Goal: Obtain resource: Obtain resource

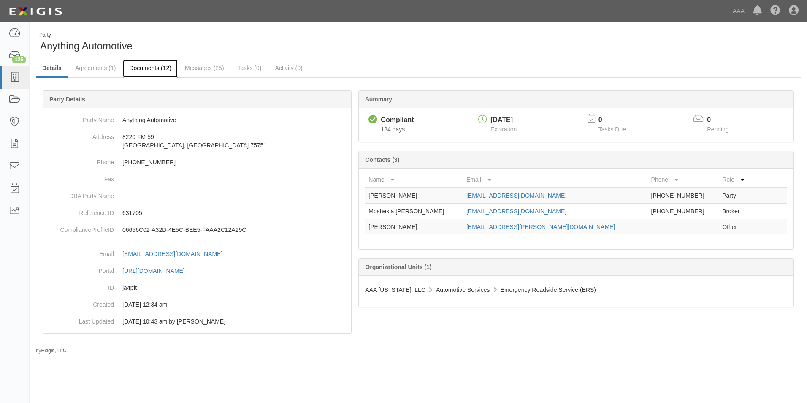
click at [146, 67] on link "Documents (12)" at bounding box center [150, 69] width 55 height 18
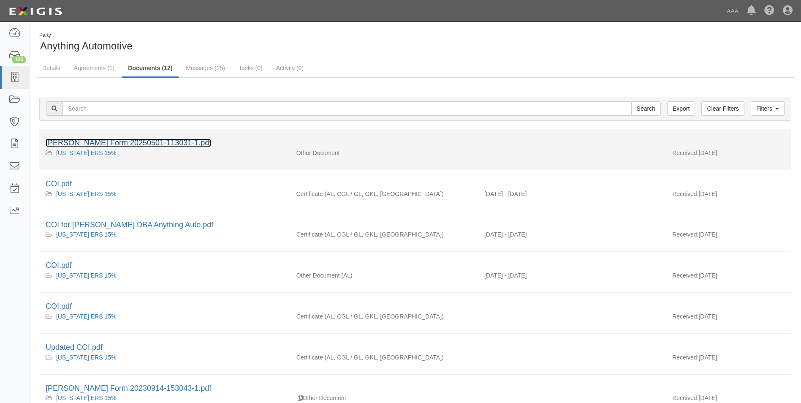
click at [110, 141] on link "ACORD Form 20250501-113031-1.pdf" at bounding box center [128, 142] width 165 height 8
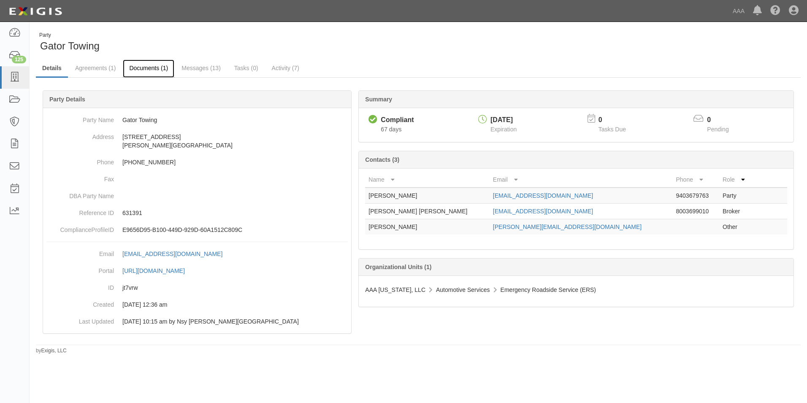
click at [150, 67] on link "Documents (1)" at bounding box center [148, 69] width 51 height 18
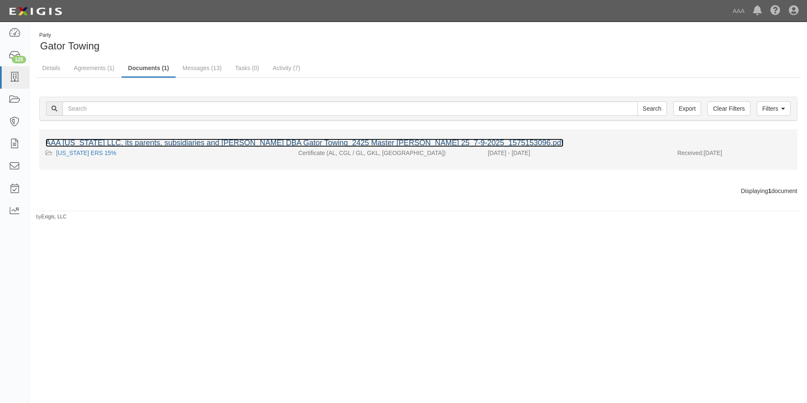
click at [133, 143] on link "AAA Texas LLC, its parents, subsidiaries and affiliates_David Wallace DBA Gator…" at bounding box center [305, 142] width 518 height 8
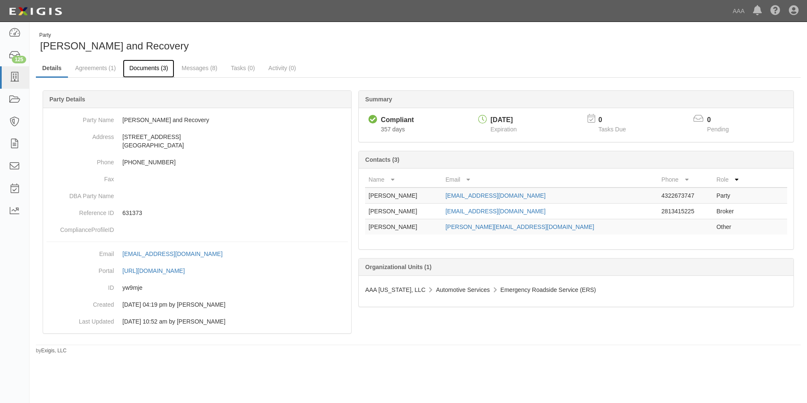
click at [146, 67] on link "Documents (3)" at bounding box center [148, 69] width 51 height 18
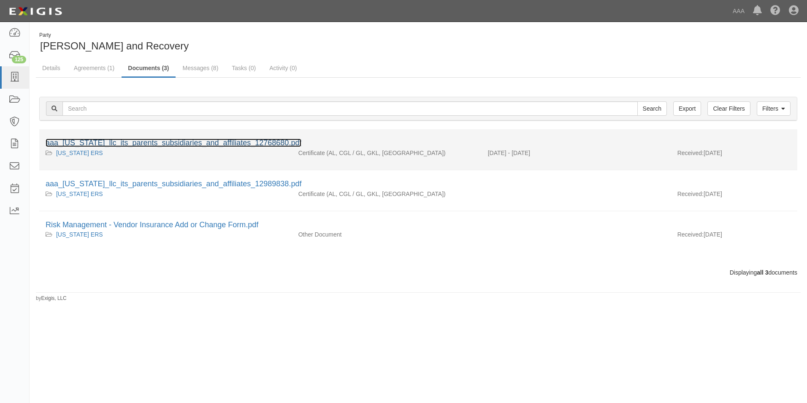
click at [138, 141] on link "aaa_[US_STATE]_llc_its_parents_subsidiaries_and_affiliates_12768680.pdf" at bounding box center [174, 142] width 256 height 8
